Goal: Task Accomplishment & Management: Manage account settings

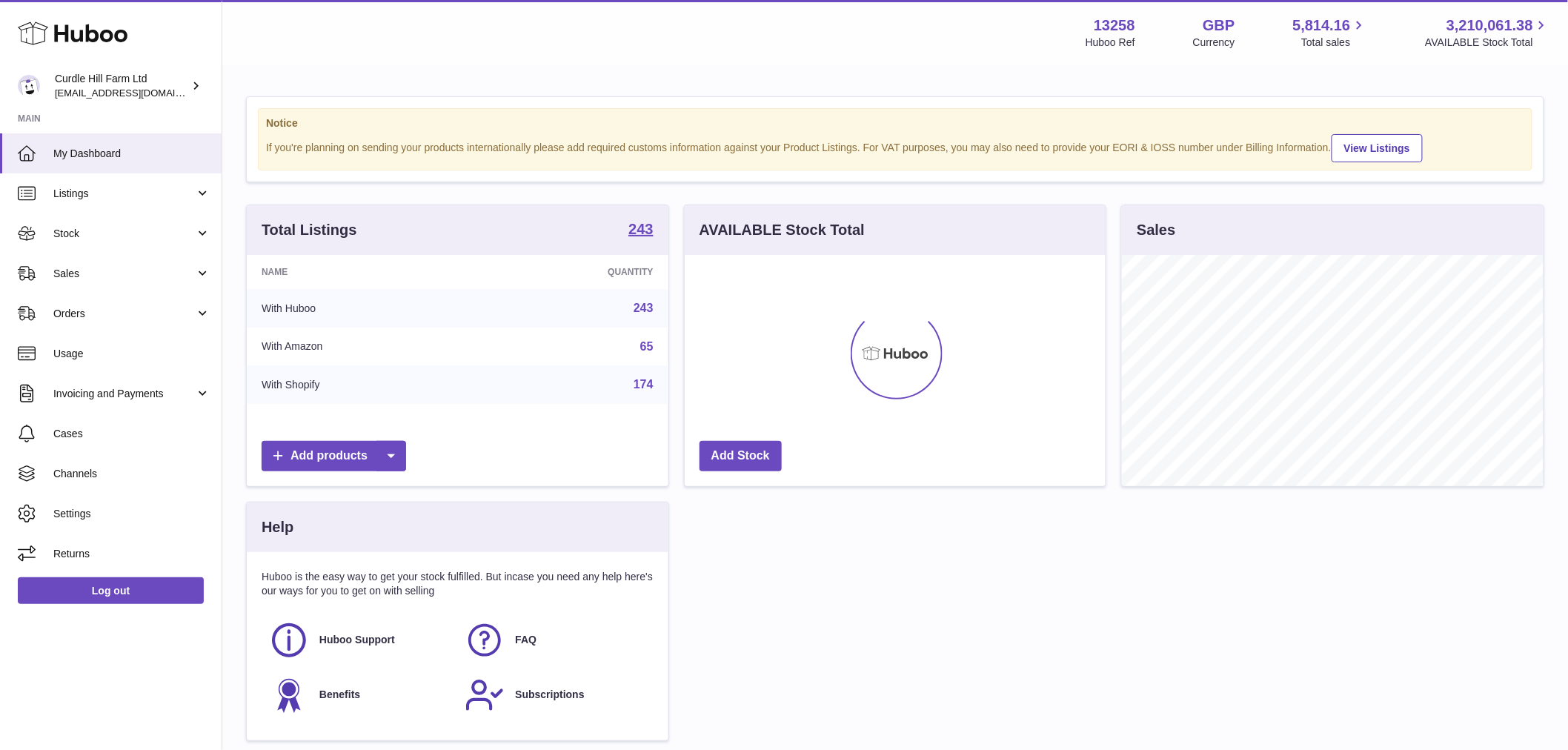
scroll to position [231, 421]
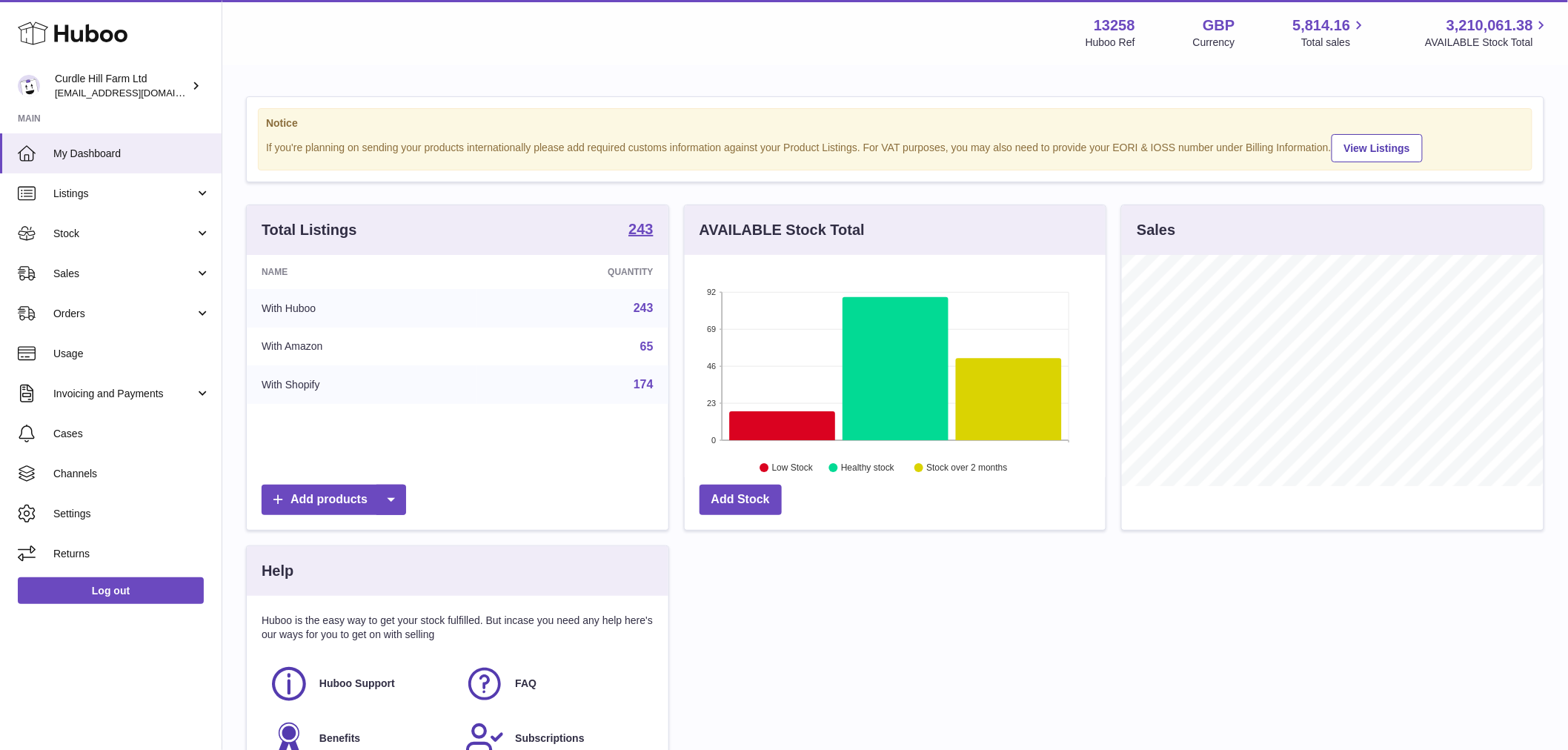
drag, startPoint x: 138, startPoint y: 326, endPoint x: 130, endPoint y: 349, distance: 24.4
click at [138, 326] on link "Orders" at bounding box center [111, 314] width 222 height 40
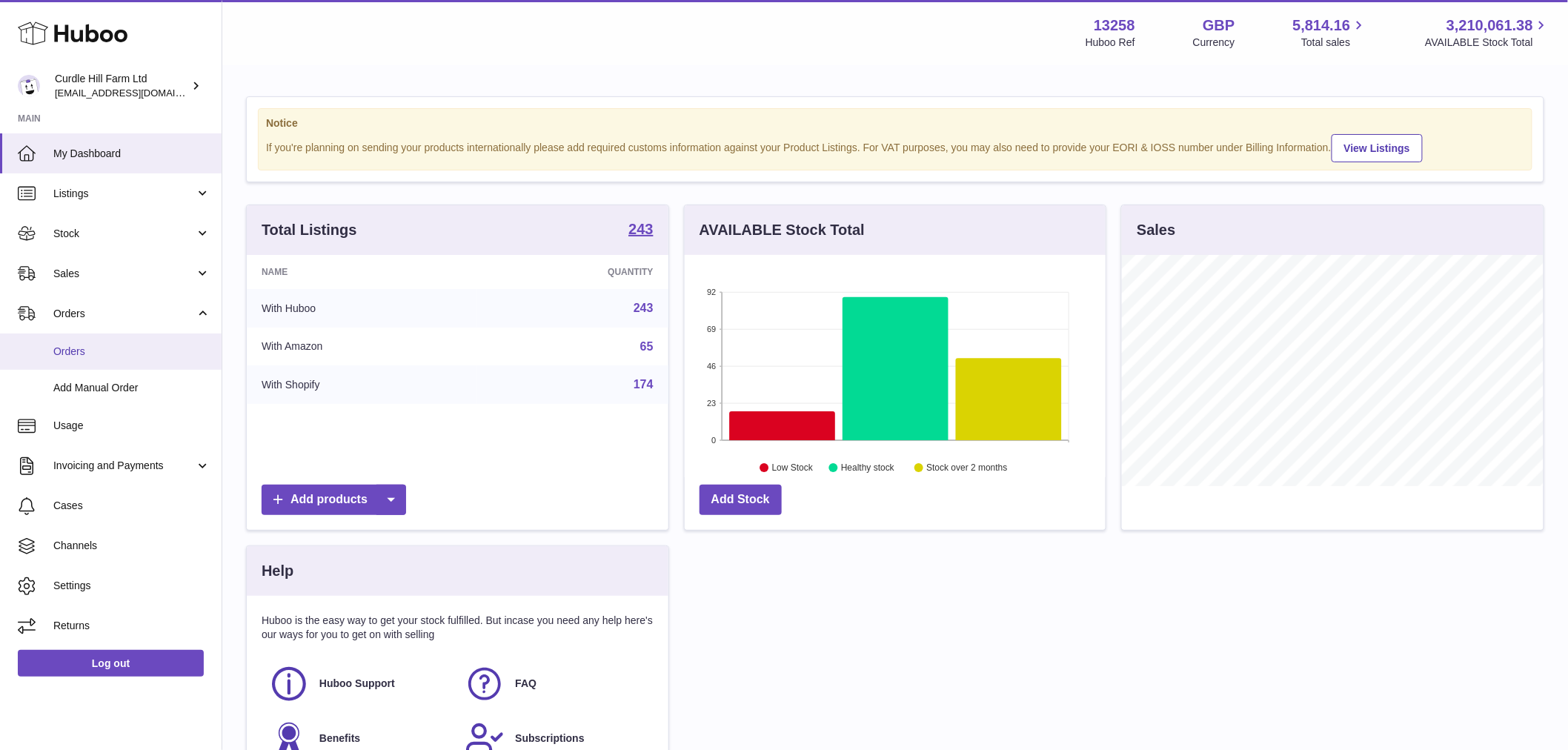
click at [93, 357] on span "Orders" at bounding box center [131, 351] width 157 height 14
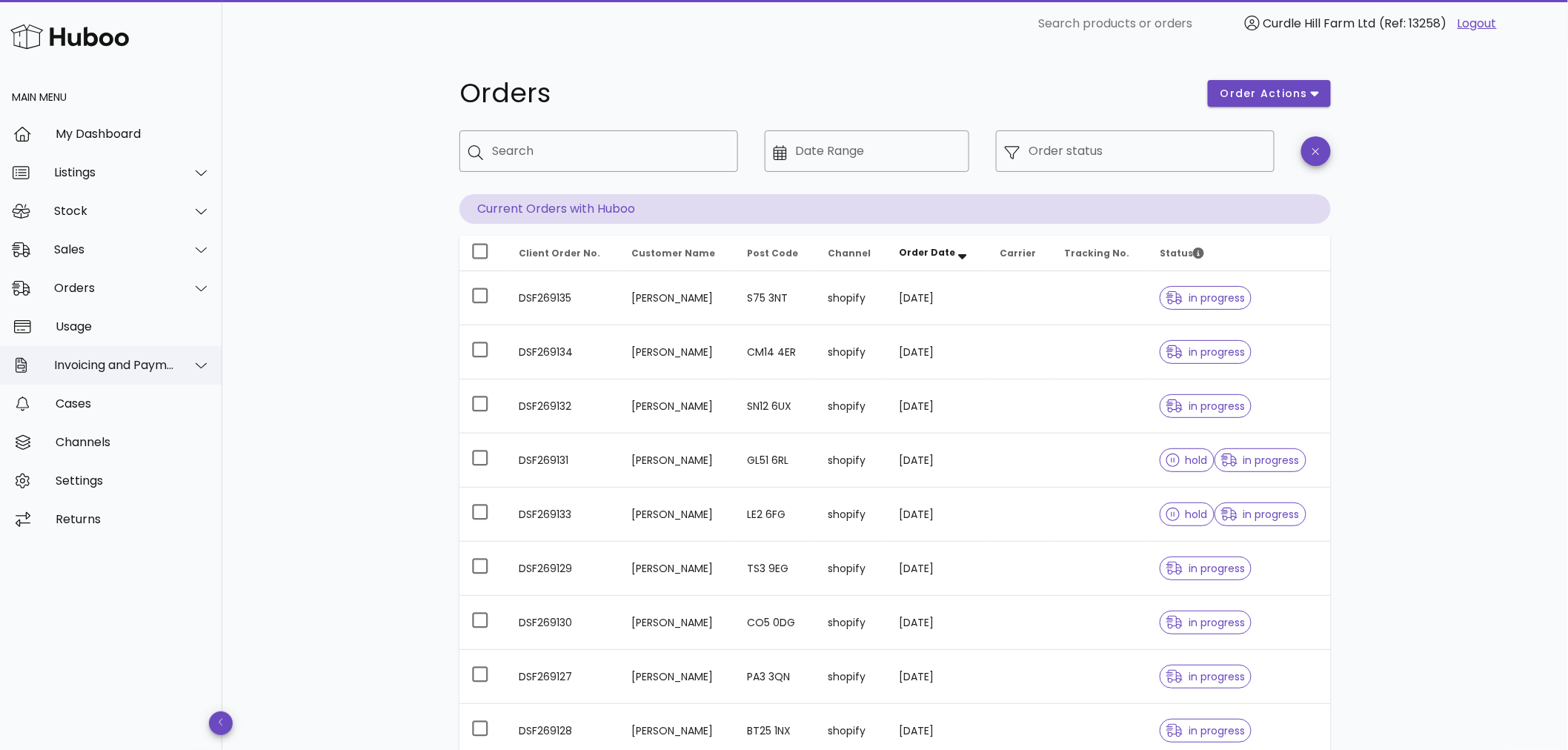
click at [126, 361] on div "Invoicing and Payments" at bounding box center [114, 365] width 120 height 14
click at [105, 248] on div "Sales" at bounding box center [114, 249] width 120 height 14
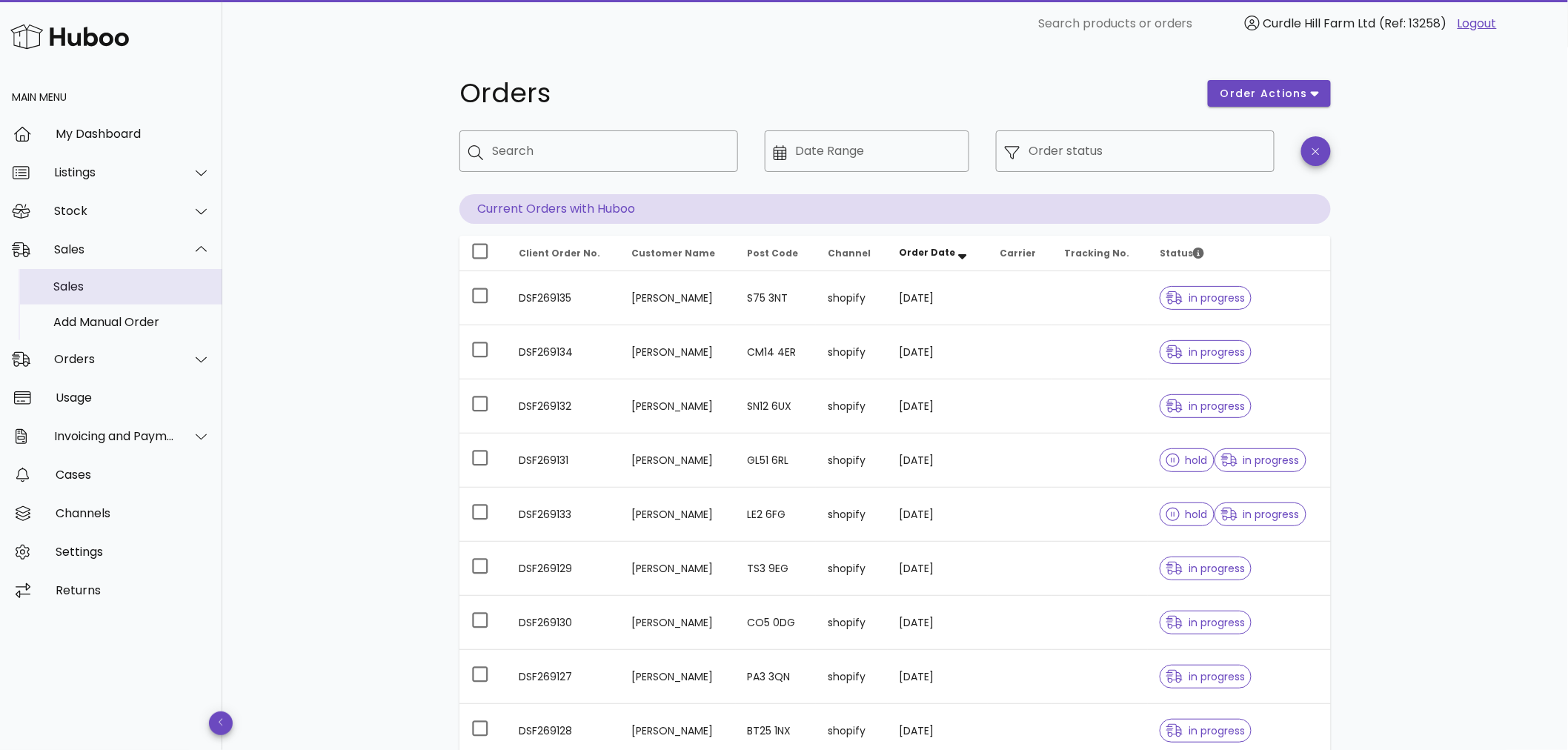
click at [110, 283] on div "Sales" at bounding box center [131, 286] width 157 height 14
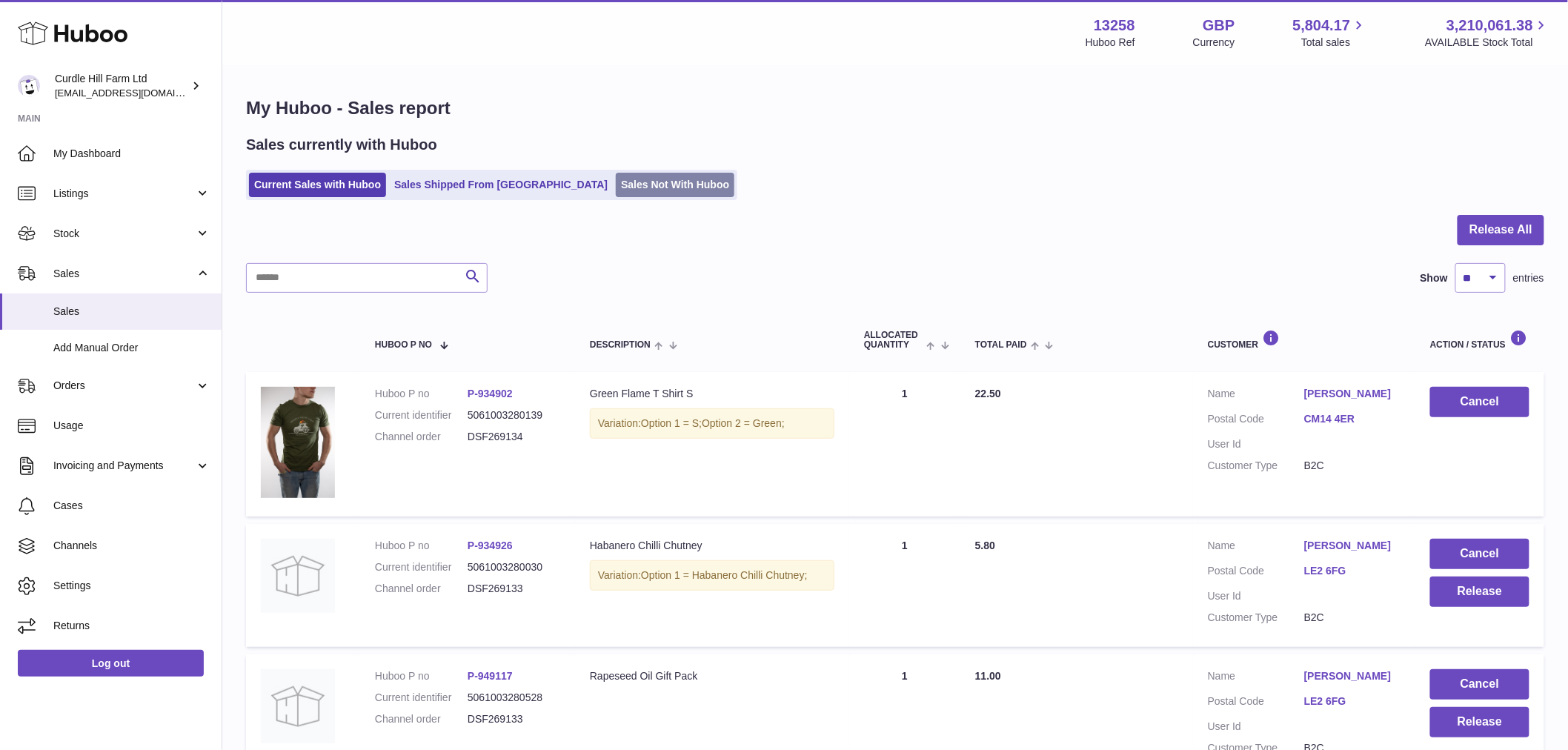
click at [639, 185] on link "Sales Not With Huboo" at bounding box center [674, 184] width 118 height 24
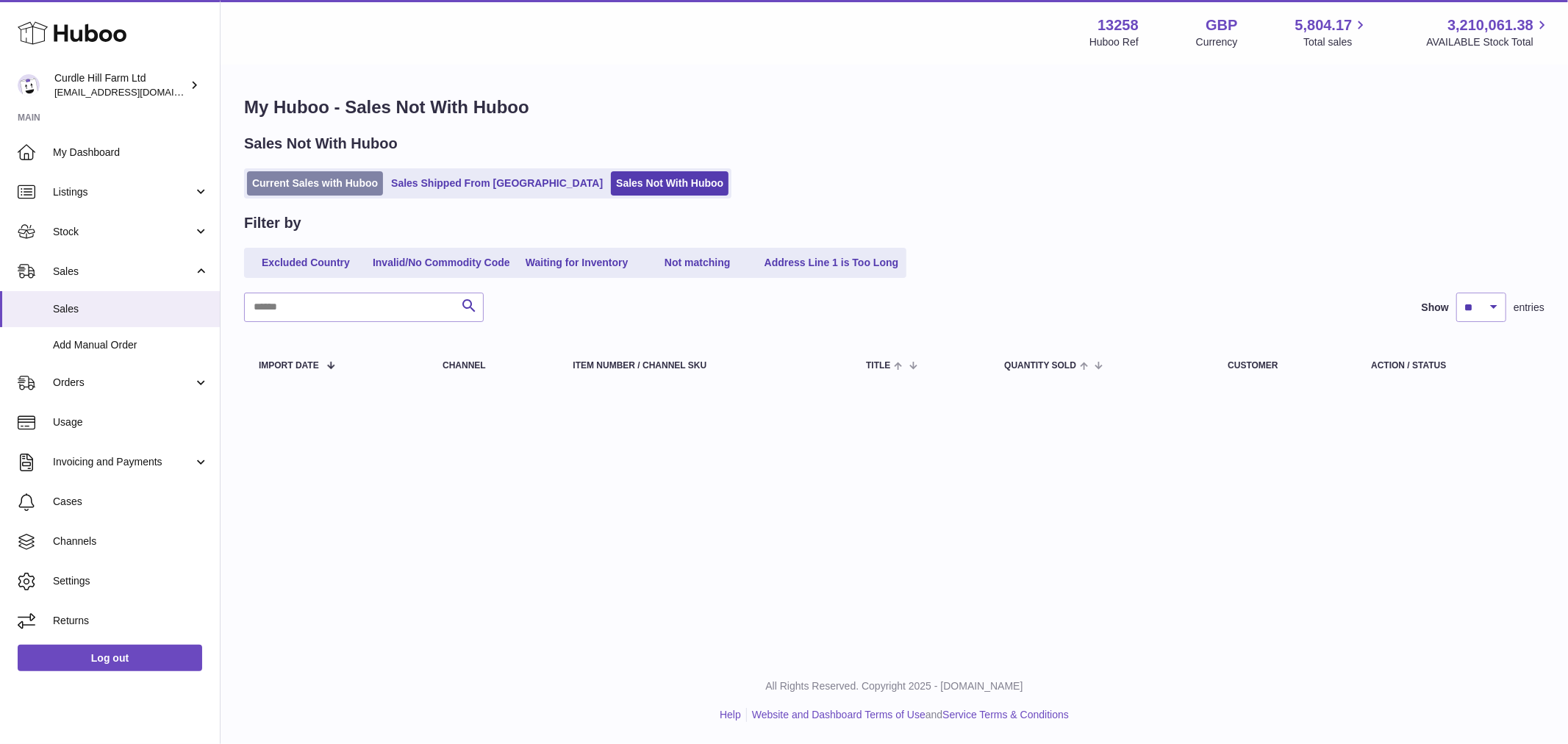
click at [351, 182] on link "Current Sales with Huboo" at bounding box center [315, 182] width 136 height 24
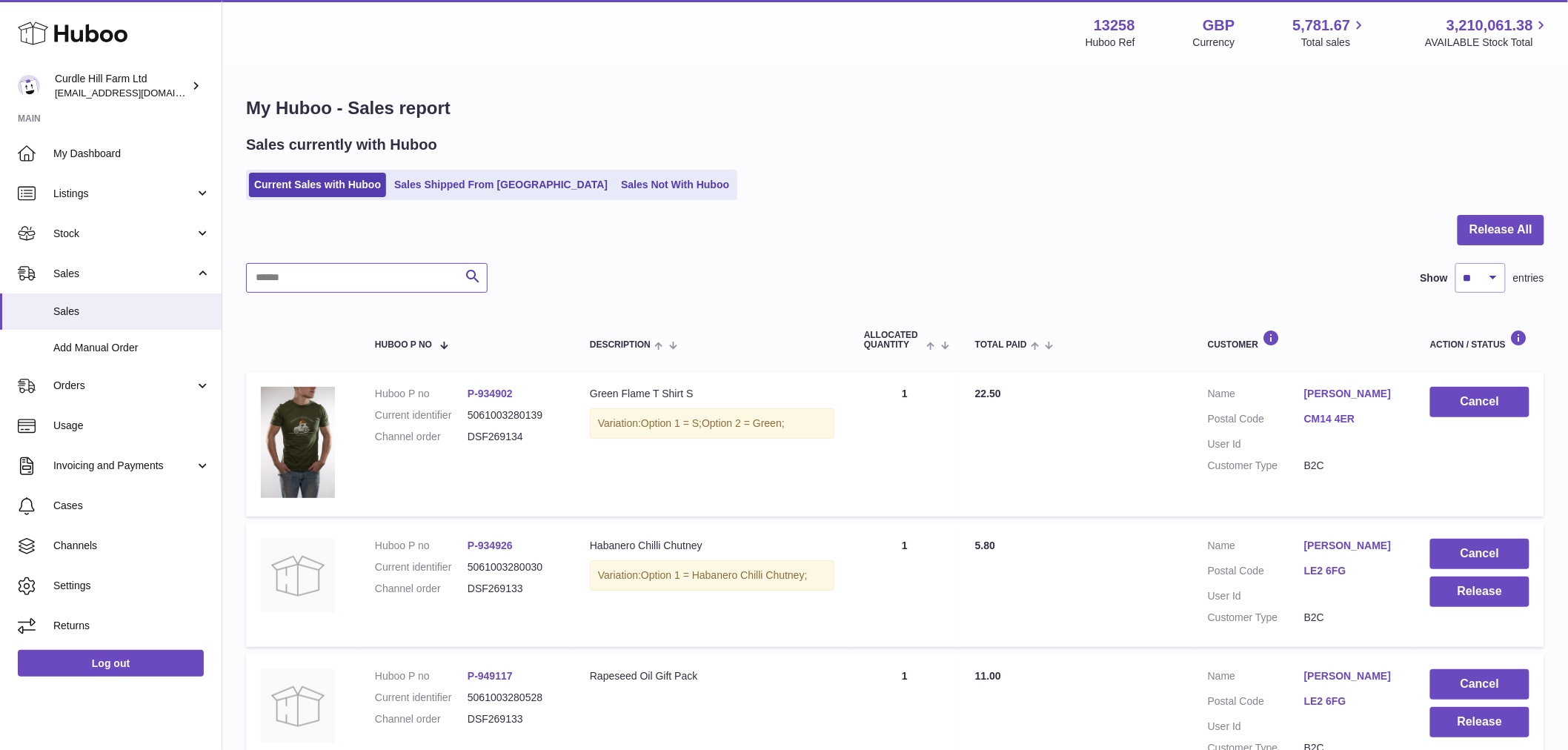
click at [327, 276] on input "text" at bounding box center [366, 277] width 242 height 30
type input "**"
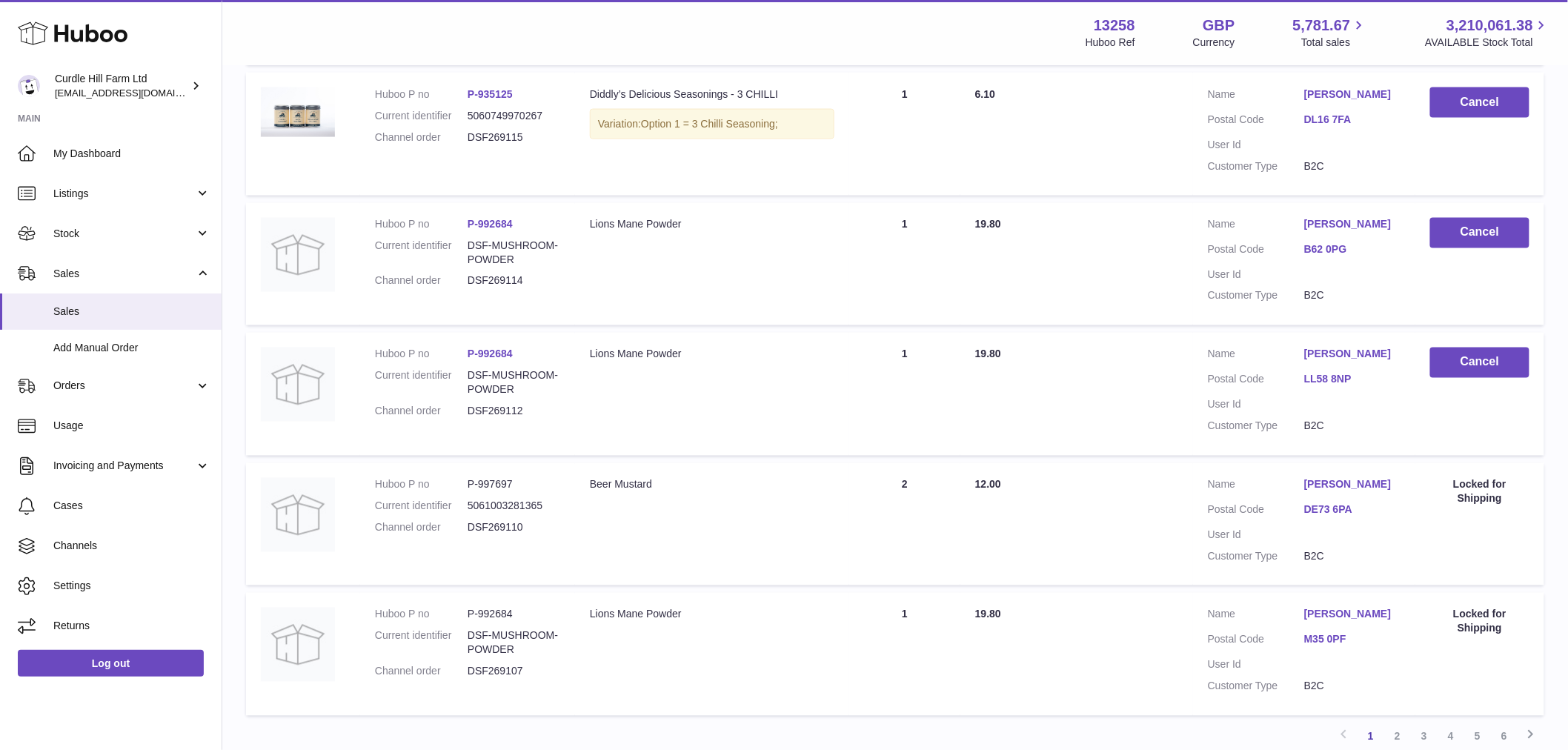
scroll to position [1077, 0]
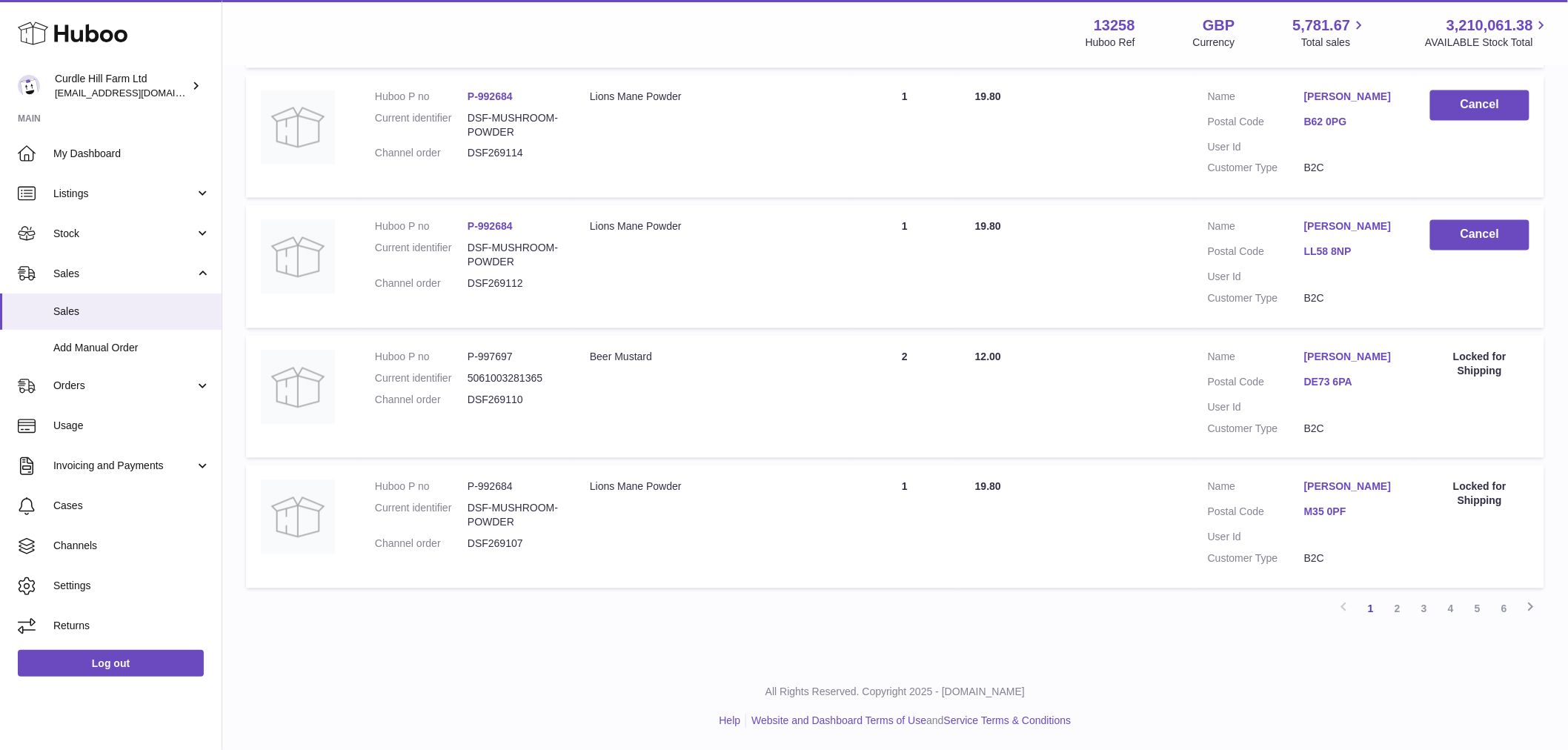
click at [1339, 497] on dd "Deborah Ruthven" at bounding box center [1352, 489] width 96 height 17
click at [1332, 482] on link "Deborah Ruthven" at bounding box center [1352, 487] width 96 height 14
click at [1107, 383] on div at bounding box center [784, 375] width 1568 height 750
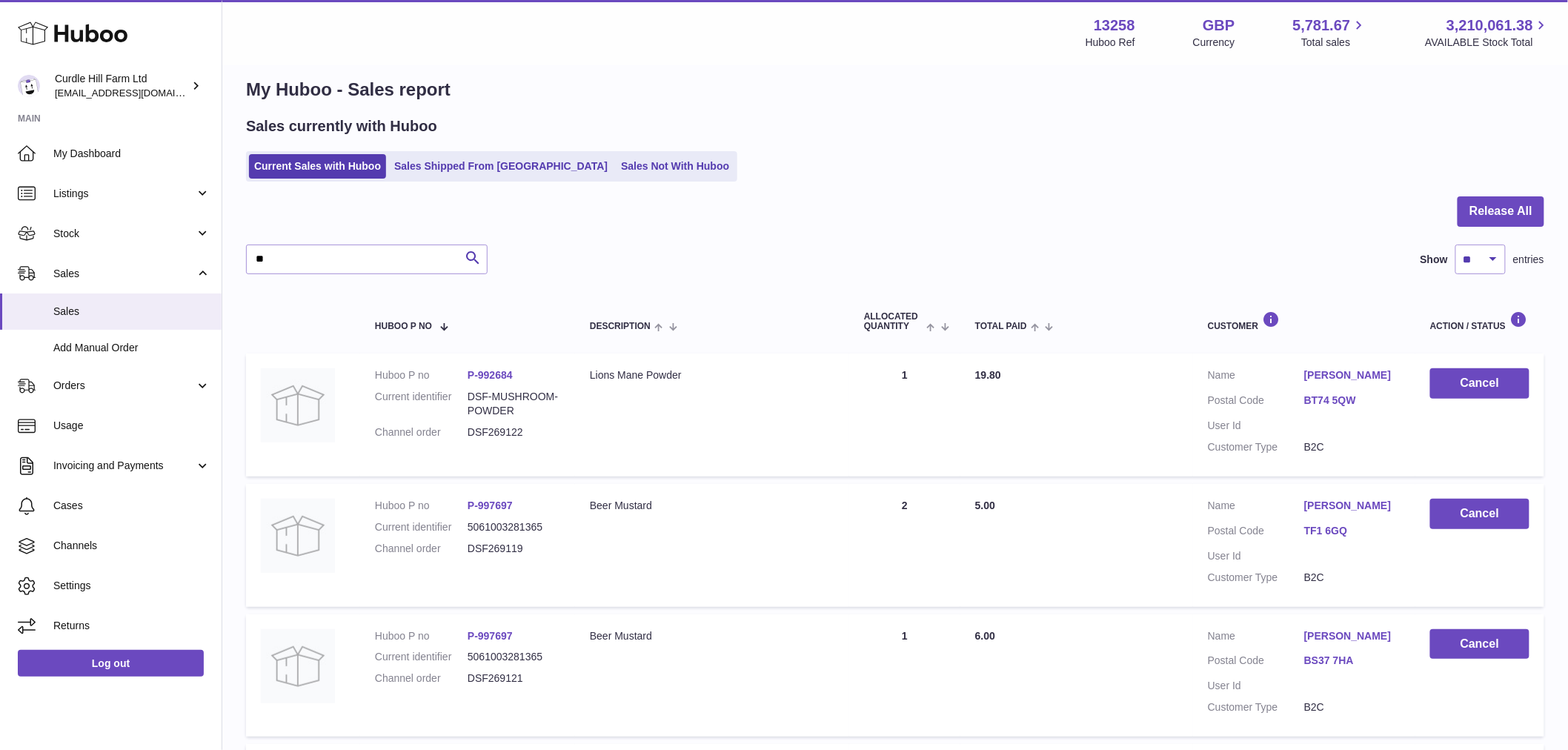
scroll to position [0, 0]
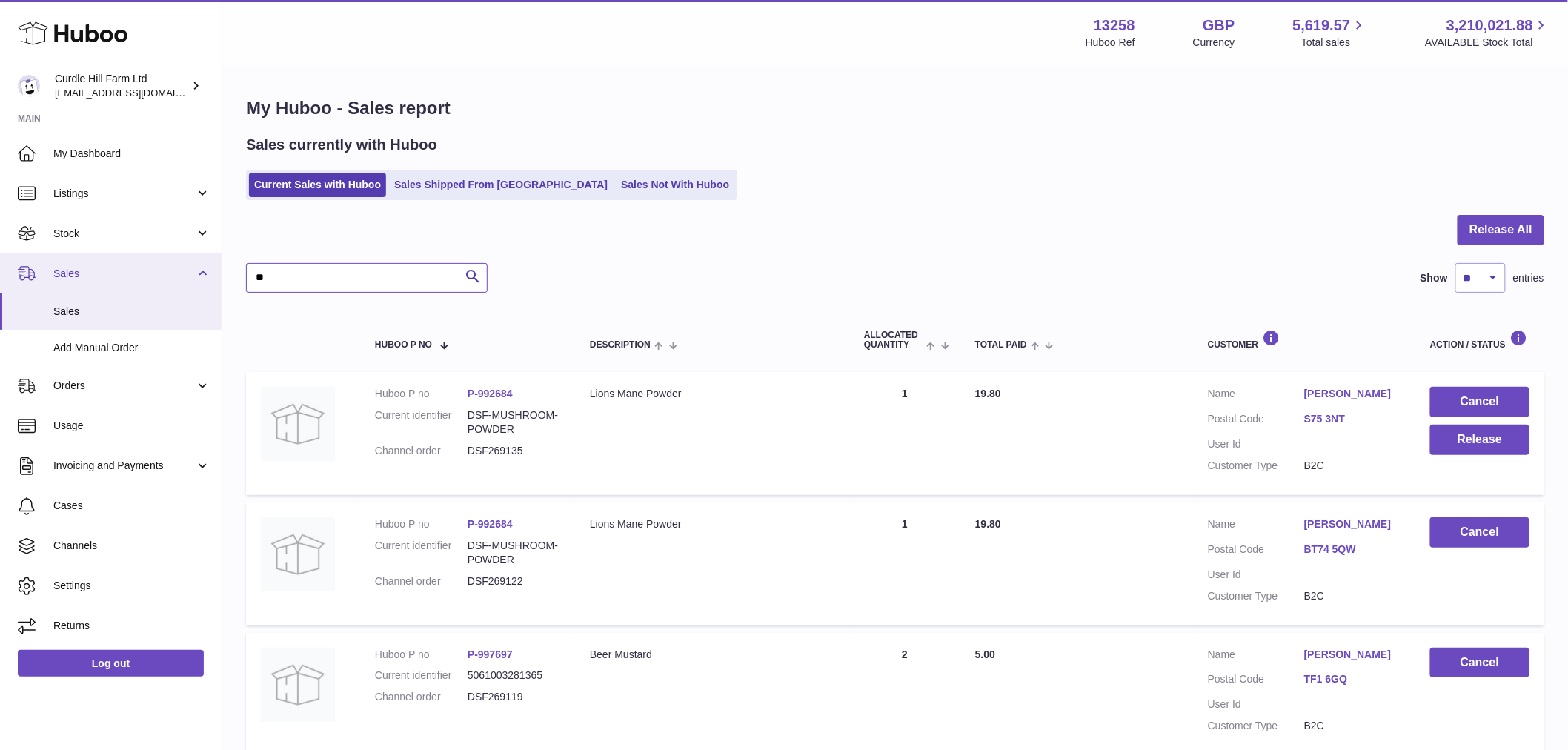
drag, startPoint x: 407, startPoint y: 270, endPoint x: 2, endPoint y: 279, distance: 405.1
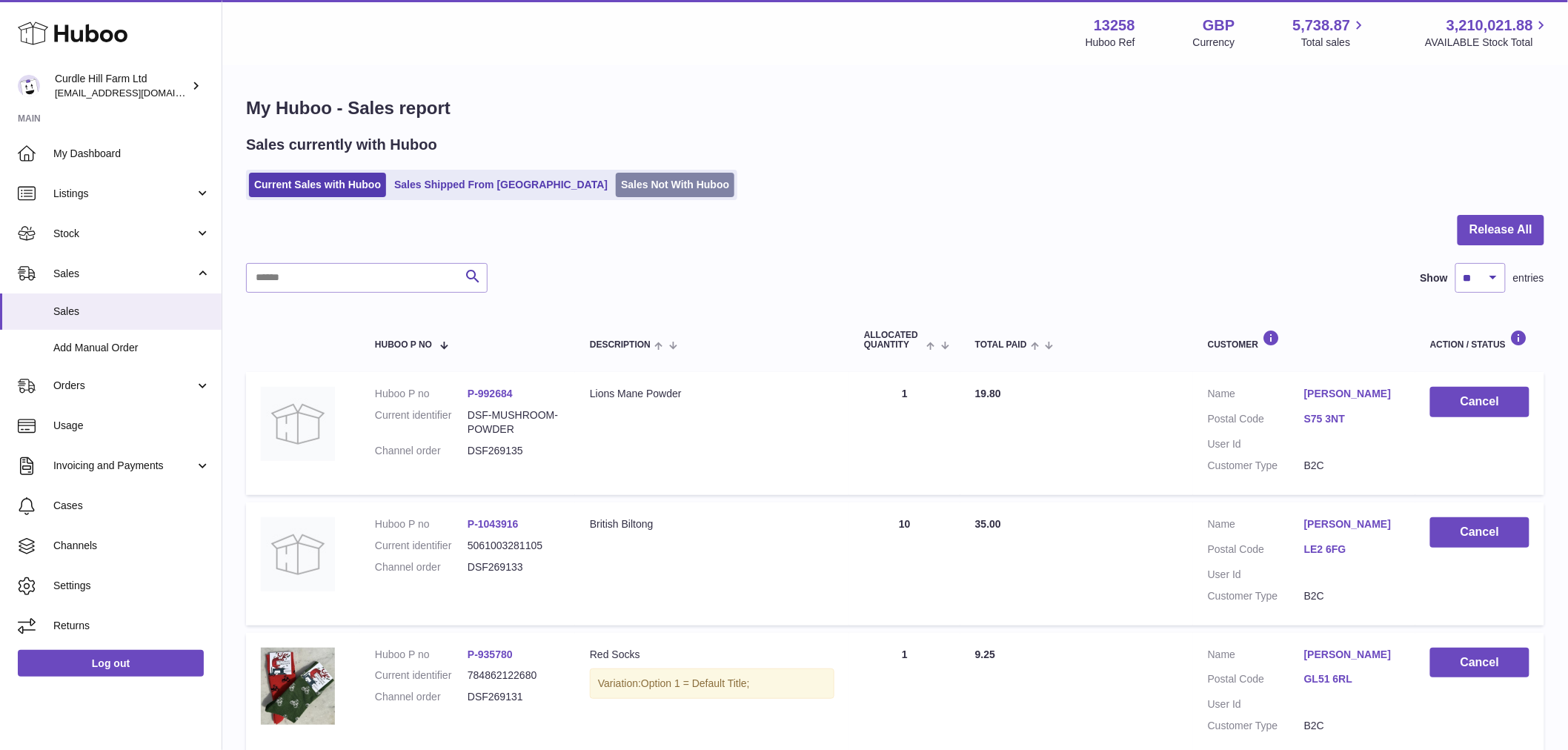
click at [615, 182] on link "Sales Not With Huboo" at bounding box center [674, 184] width 118 height 24
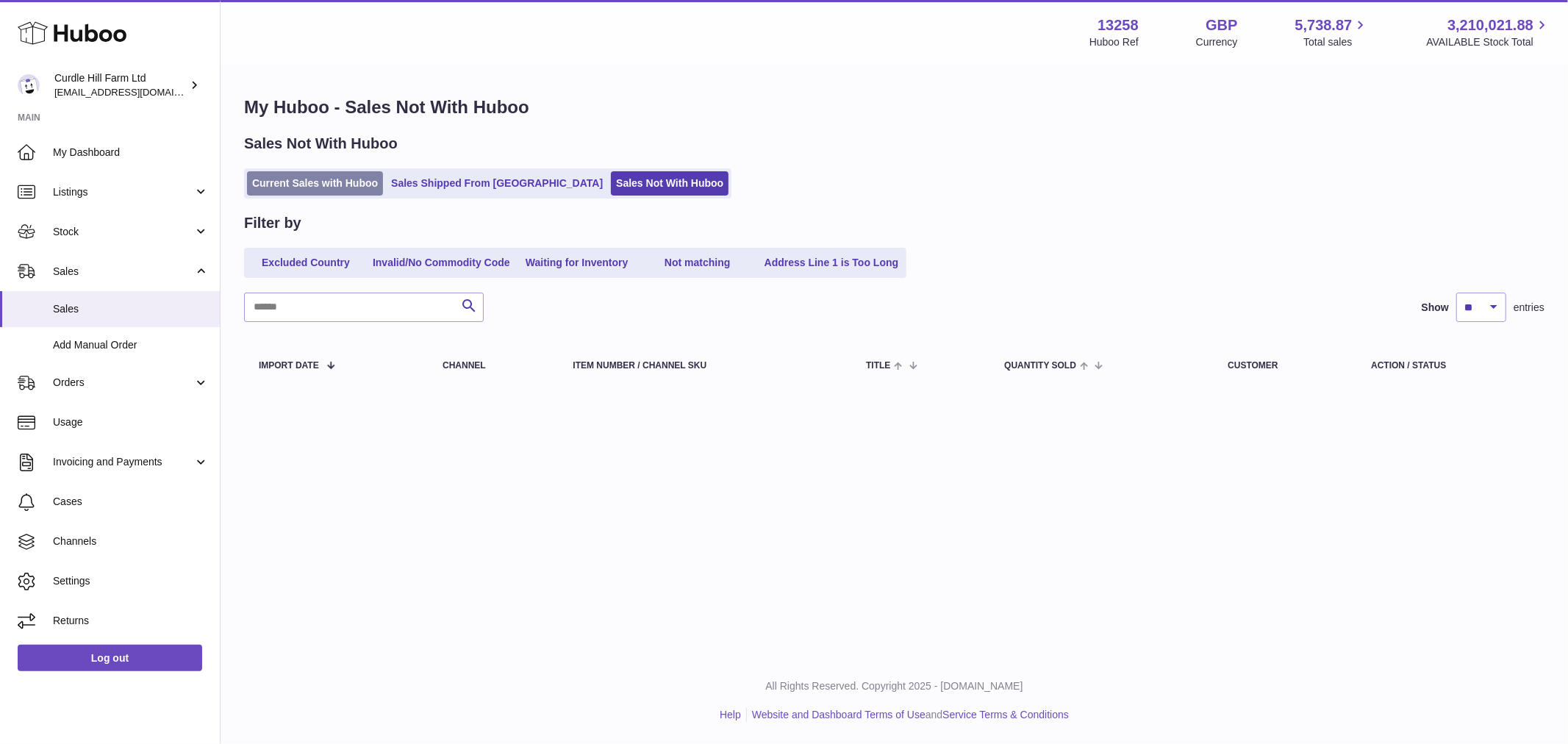
click at [335, 177] on link "Current Sales with Huboo" at bounding box center [315, 182] width 136 height 24
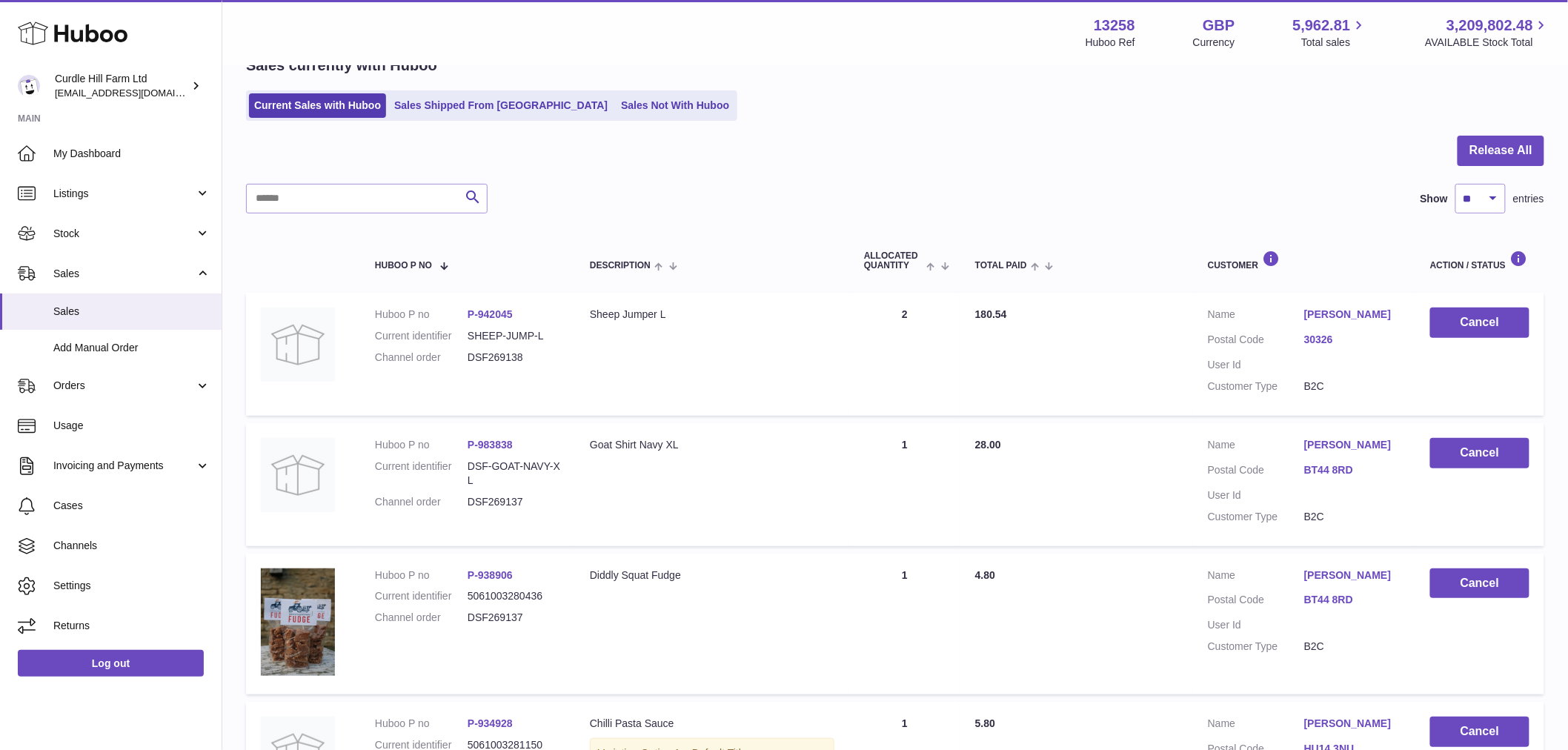
scroll to position [6, 0]
